Goal: Information Seeking & Learning: Find specific fact

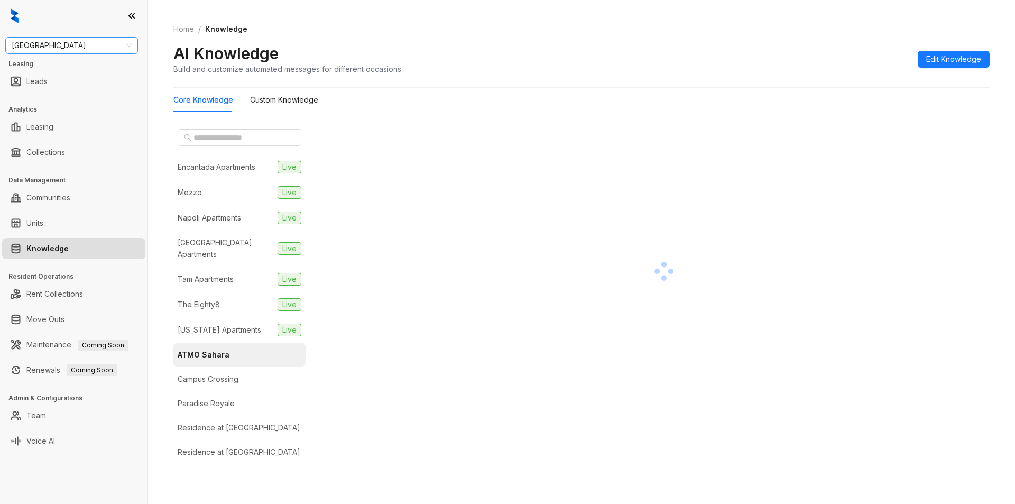
click at [78, 49] on span "[GEOGRAPHIC_DATA]" at bounding box center [72, 46] width 120 height 16
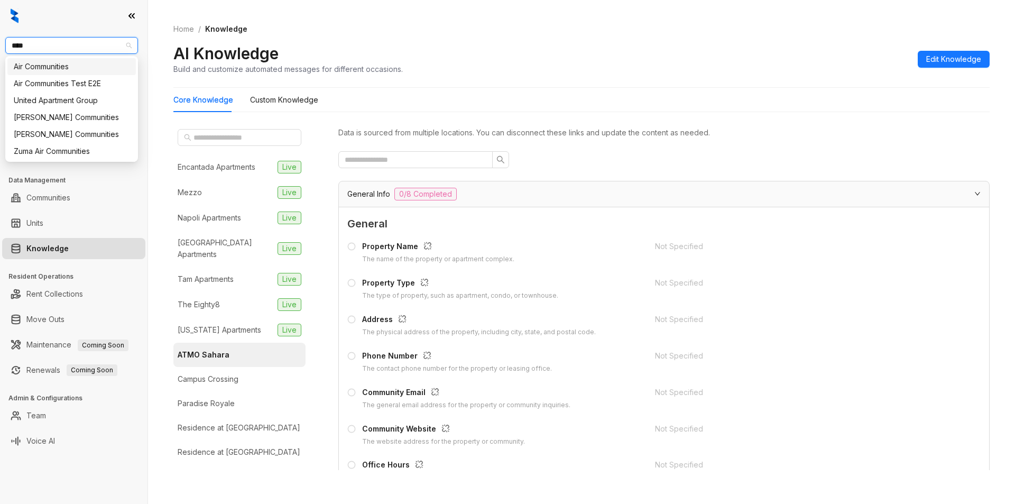
type input "****"
click at [63, 41] on span "Fairfield" at bounding box center [72, 46] width 120 height 16
type input "*****"
click at [70, 63] on div "United Apartment Group" at bounding box center [72, 67] width 116 height 12
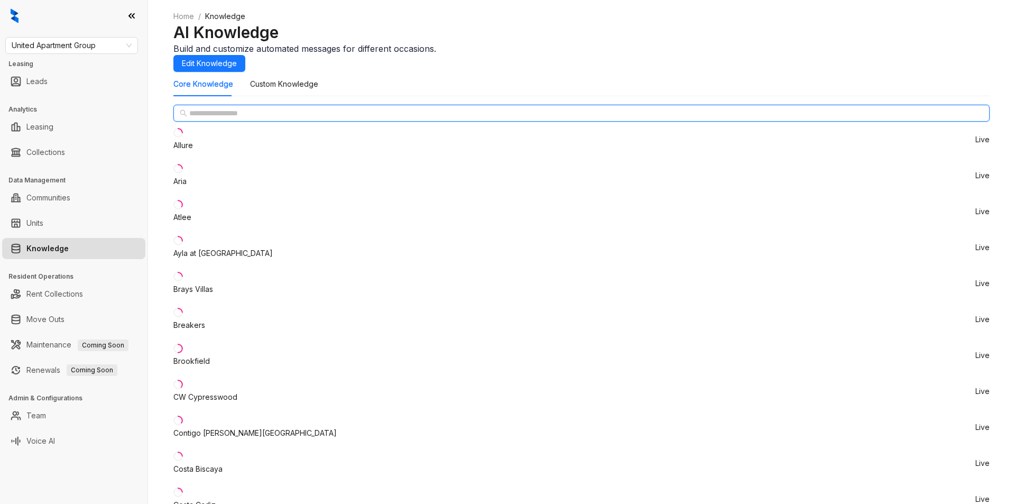
click at [226, 119] on input "text" at bounding box center [582, 113] width 786 height 12
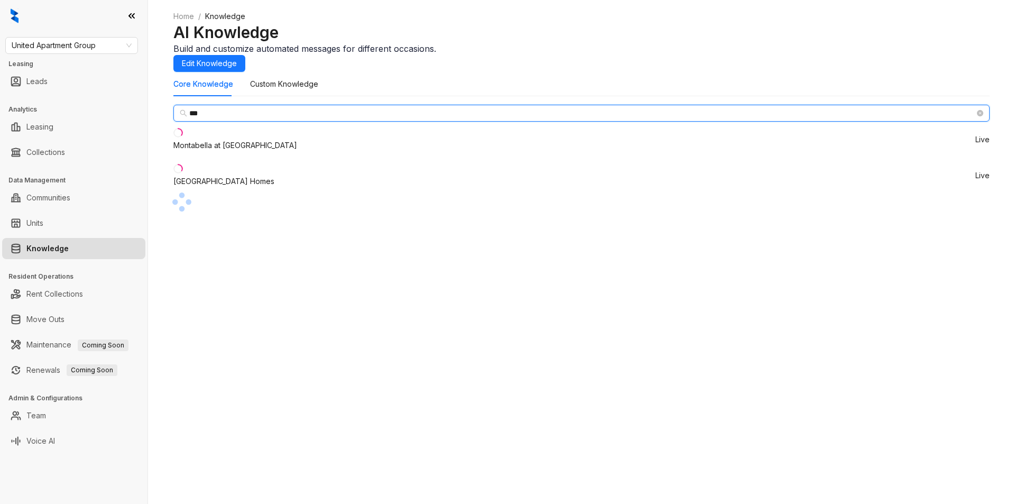
type input "***"
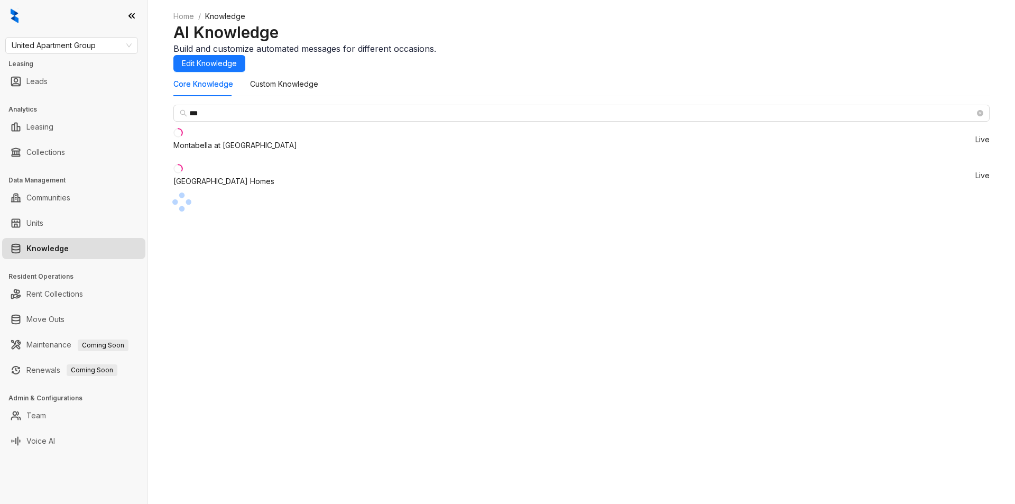
click at [236, 151] on div "Montabella at [GEOGRAPHIC_DATA]" at bounding box center [235, 146] width 124 height 12
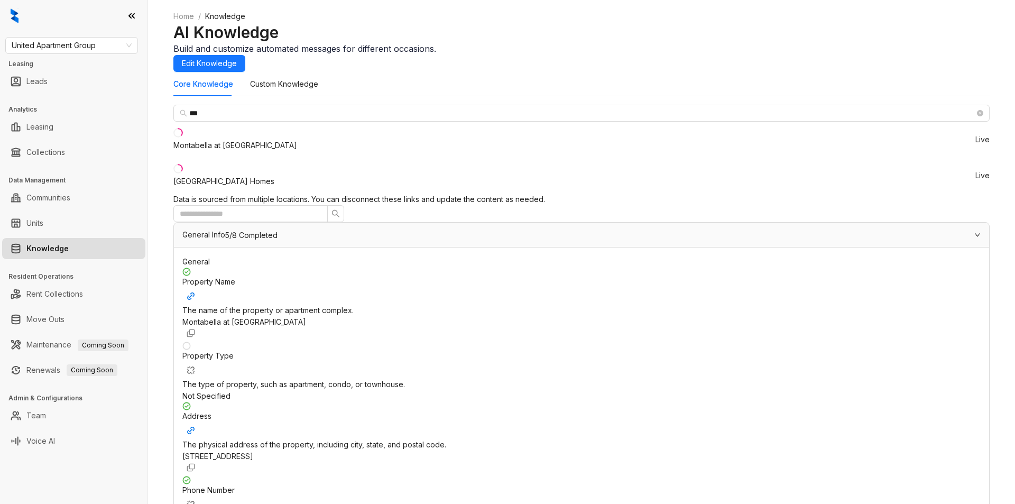
scroll to position [599, 0]
drag, startPoint x: 199, startPoint y: 176, endPoint x: 229, endPoint y: 187, distance: 31.9
click at [229, 158] on li "Montabella at [GEOGRAPHIC_DATA] Live" at bounding box center [581, 140] width 816 height 36
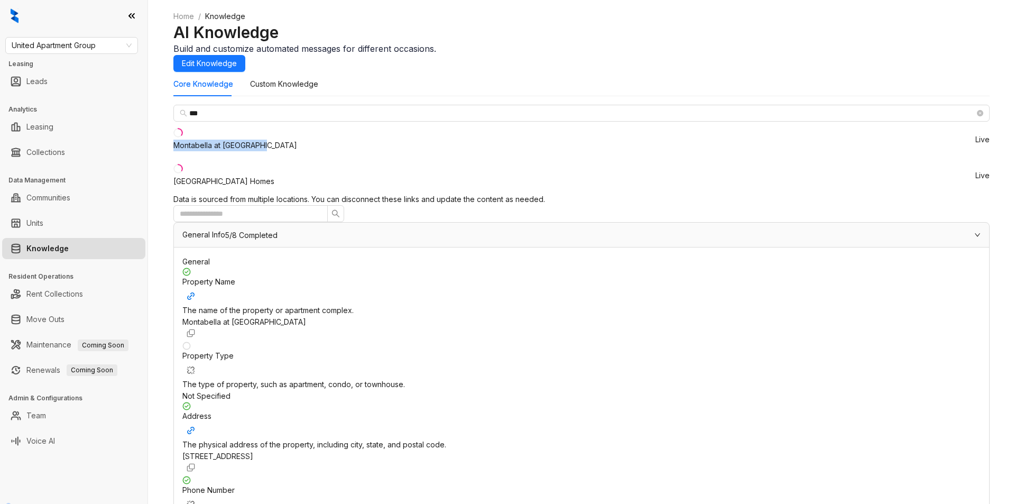
copy div "Montabella at [GEOGRAPHIC_DATA]"
drag, startPoint x: 645, startPoint y: 219, endPoint x: 691, endPoint y: 231, distance: 47.4
copy span "Id, Proof Of Income, Government Issued Id, Proof Of Income, Employment Verifica…"
drag, startPoint x: 362, startPoint y: 286, endPoint x: 407, endPoint y: 283, distance: 45.1
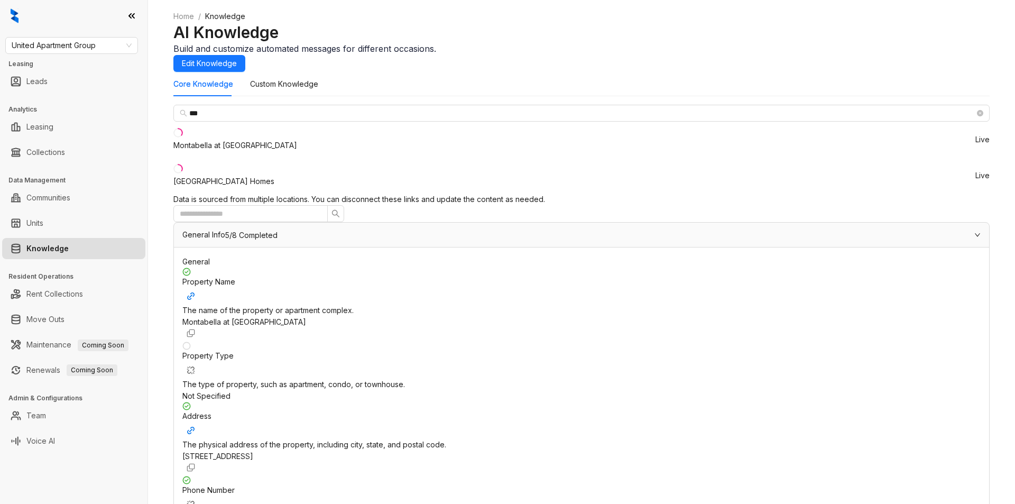
copy div "Credit Check"
drag, startPoint x: 361, startPoint y: 239, endPoint x: 447, endPoint y: 237, distance: 86.2
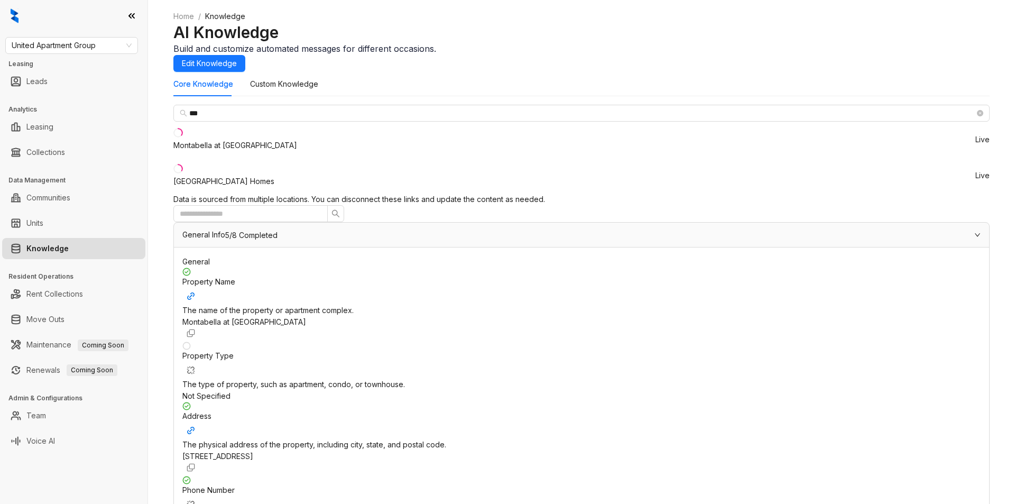
copy div "Application Fee Amount"
drag, startPoint x: 642, startPoint y: 241, endPoint x: 671, endPoint y: 243, distance: 28.6
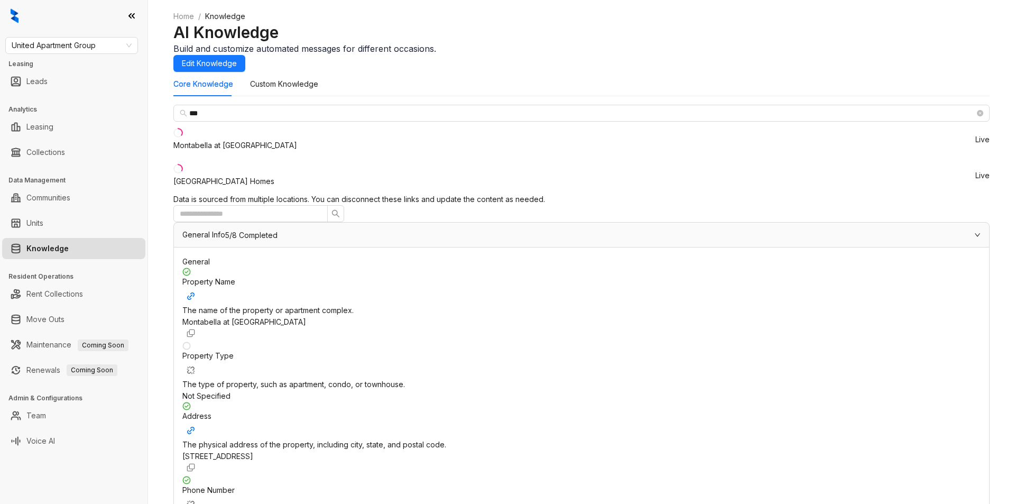
copy div "$ 50"
drag, startPoint x: 361, startPoint y: 326, endPoint x: 463, endPoint y: 329, distance: 101.6
copy div "Administrative Fee Amount"
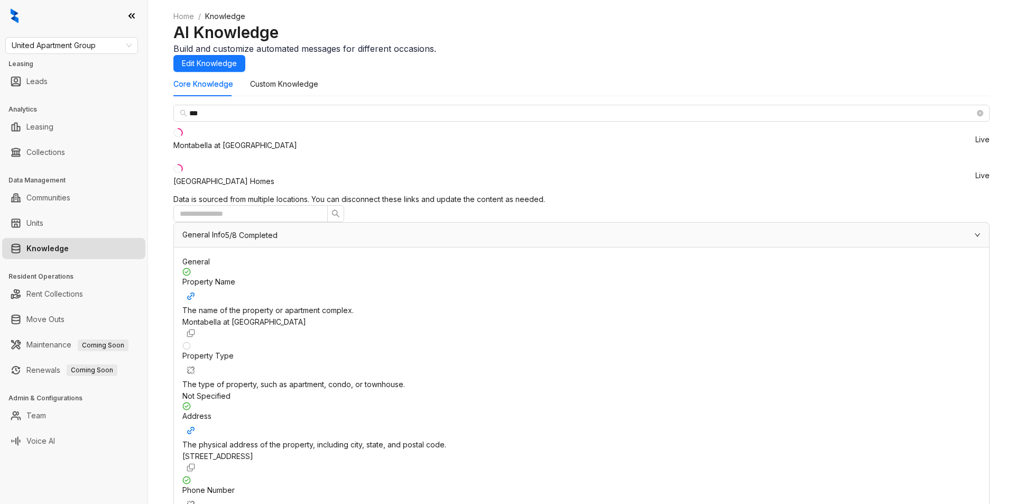
drag, startPoint x: 647, startPoint y: 326, endPoint x: 672, endPoint y: 323, distance: 25.6
copy div "$ 150"
